Goal: Information Seeking & Learning: Learn about a topic

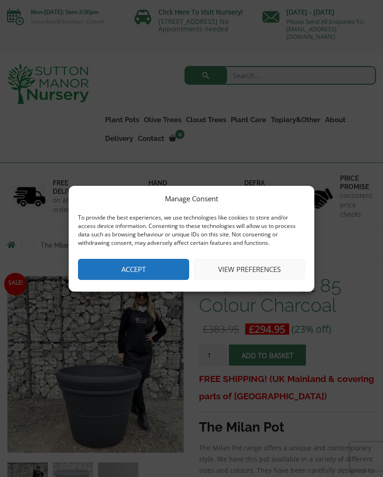
click at [155, 273] on button "Accept" at bounding box center [133, 269] width 111 height 21
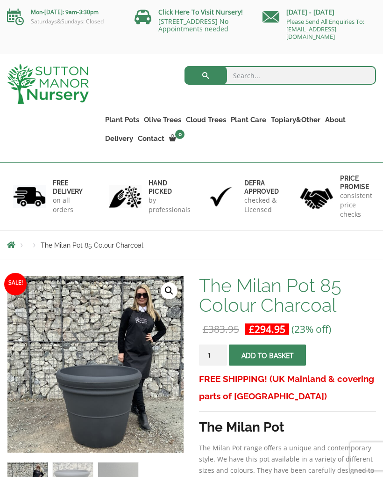
click at [244, 76] on input "search" at bounding box center [281, 75] width 192 height 19
type input "Dimensions"
click at [206, 75] on button "submit" at bounding box center [206, 75] width 43 height 19
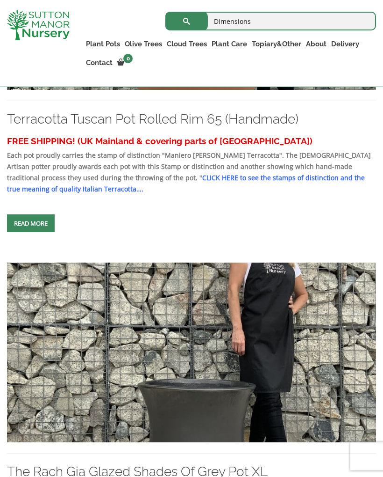
scroll to position [406, 0]
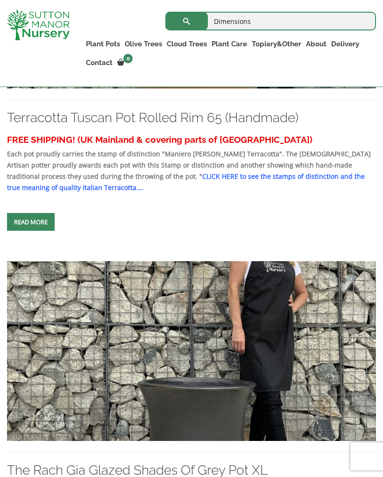
click at [31, 222] on span at bounding box center [31, 222] width 0 height 0
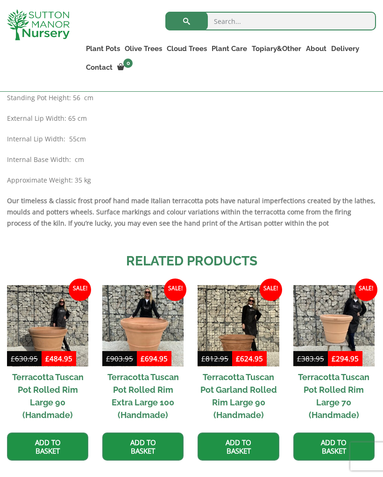
scroll to position [518, 0]
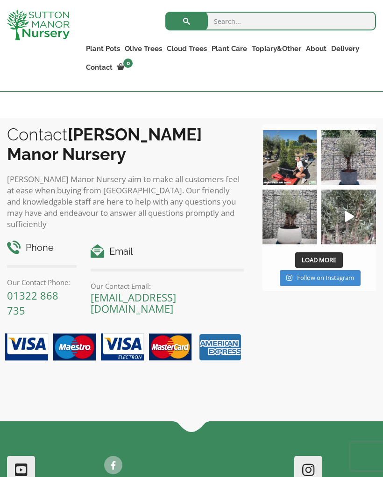
scroll to position [897, 0]
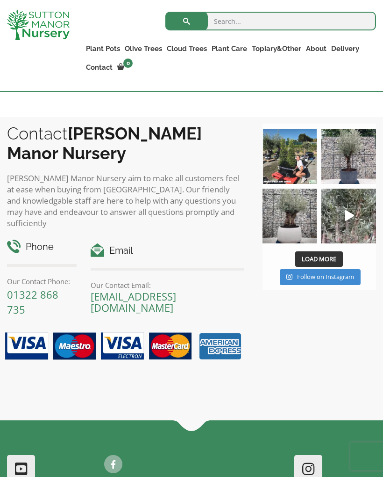
click at [326, 254] on span "Load More" at bounding box center [319, 258] width 35 height 8
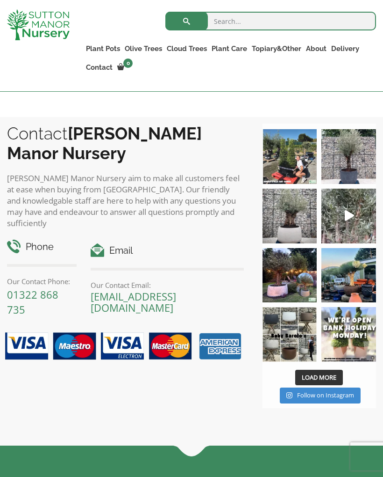
click at [356, 206] on img at bounding box center [349, 215] width 55 height 55
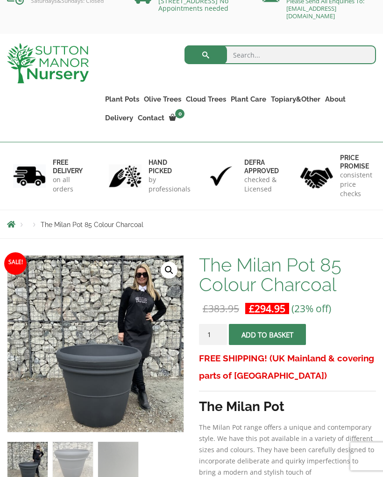
scroll to position [0, 0]
